Goal: Navigation & Orientation: Find specific page/section

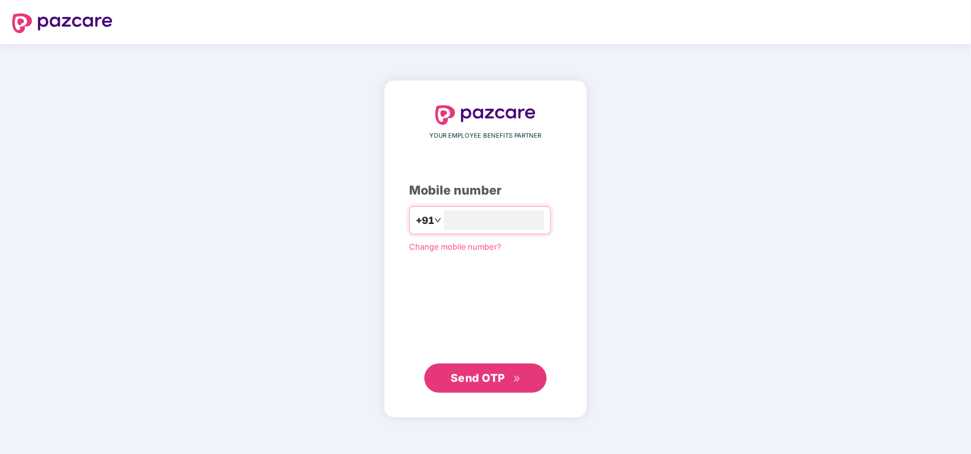
type input "**********"
click at [456, 377] on span "Send OTP" at bounding box center [478, 377] width 54 height 13
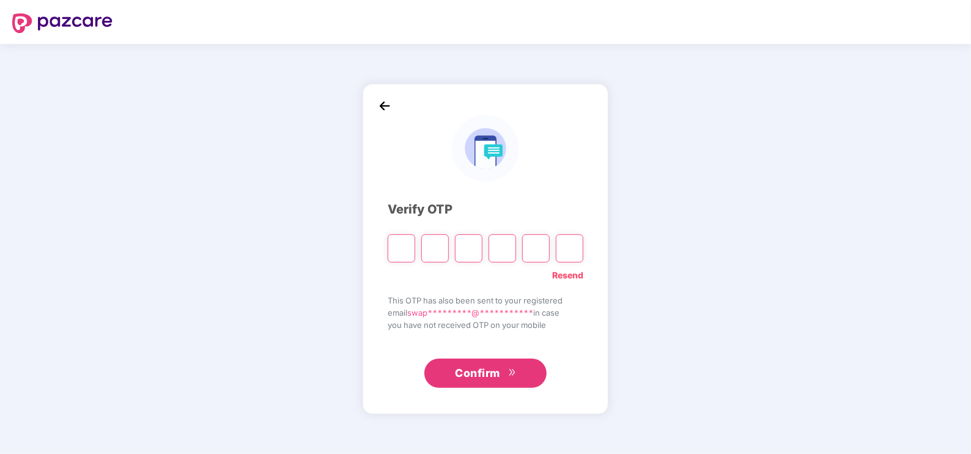
type input "*"
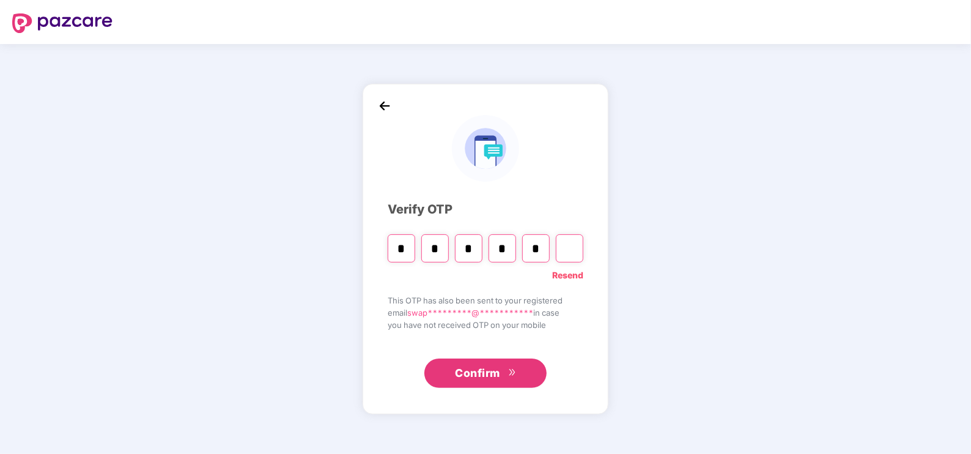
type input "*"
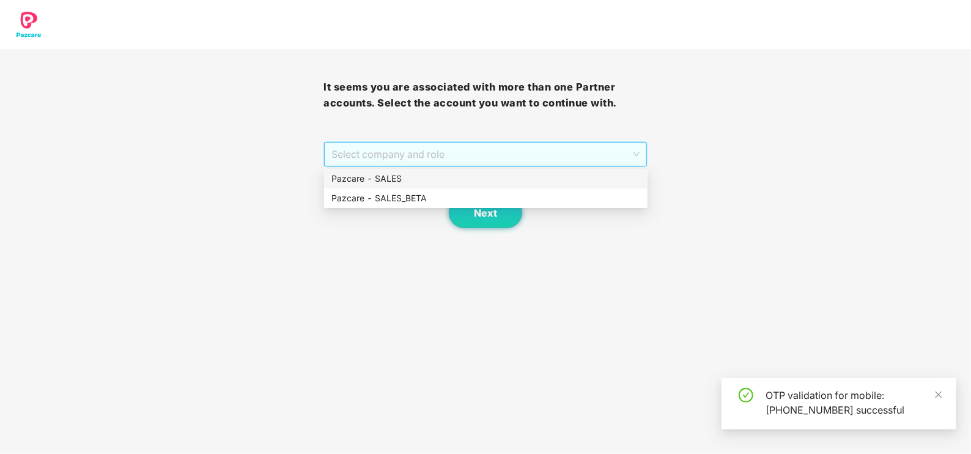
click at [387, 154] on span "Select company and role" at bounding box center [485, 154] width 308 height 23
click at [380, 170] on div "Pazcare - SALES" at bounding box center [486, 179] width 324 height 20
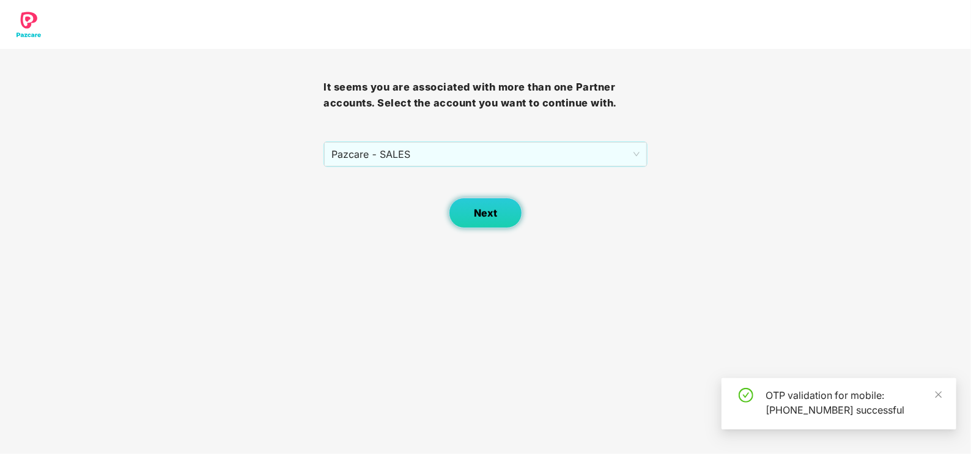
click at [481, 211] on span "Next" at bounding box center [485, 213] width 23 height 12
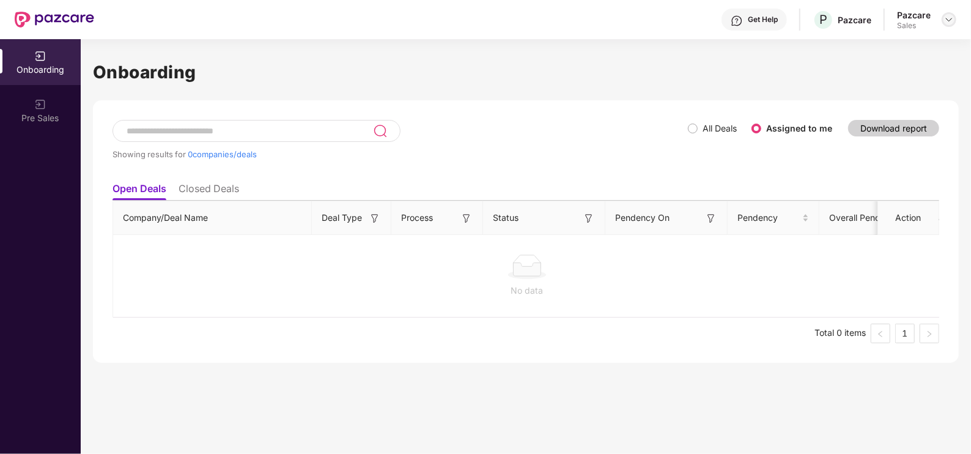
click at [951, 15] on img at bounding box center [949, 20] width 10 height 10
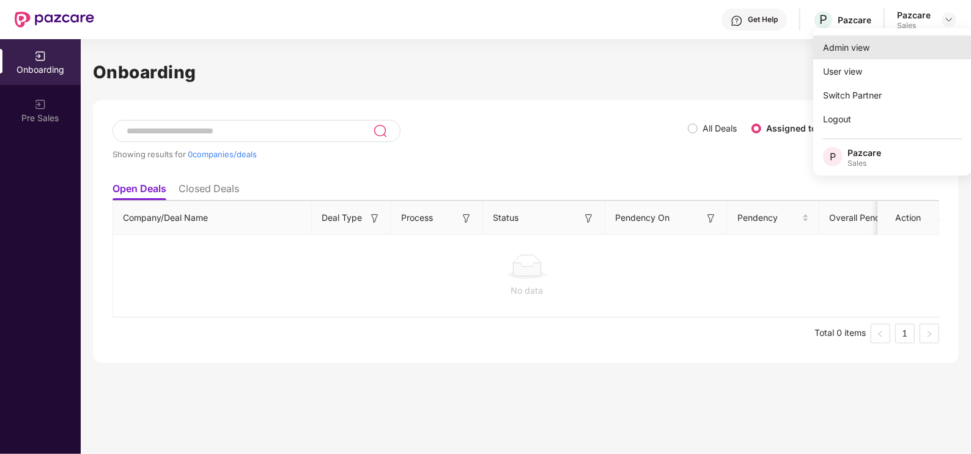
click at [859, 52] on div "Admin view" at bounding box center [892, 47] width 159 height 24
